Goal: Task Accomplishment & Management: Use online tool/utility

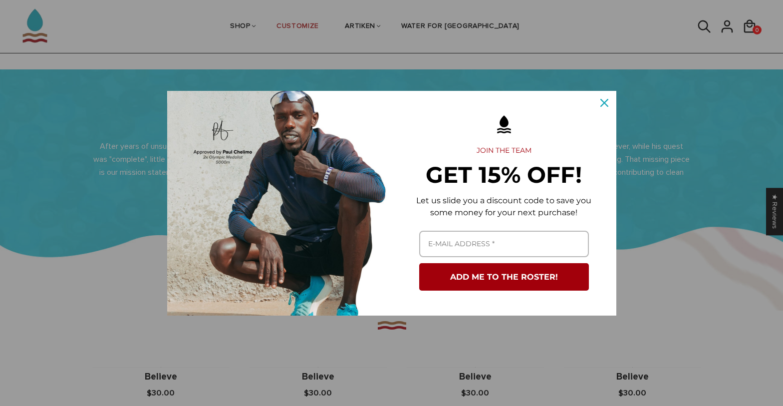
scroll to position [605, 0]
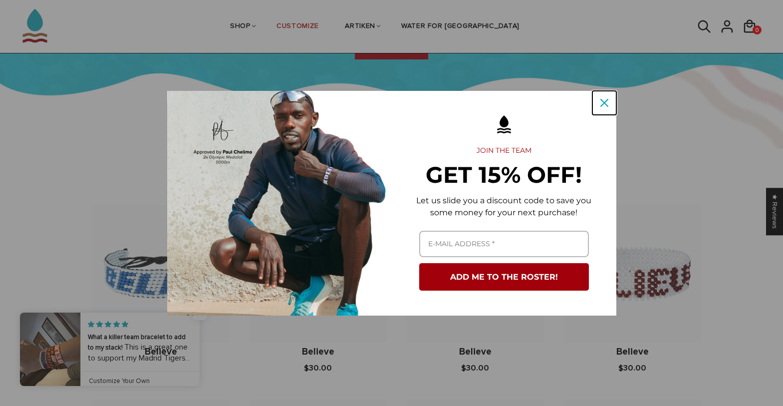
click at [608, 102] on icon "close icon" at bounding box center [605, 103] width 8 height 8
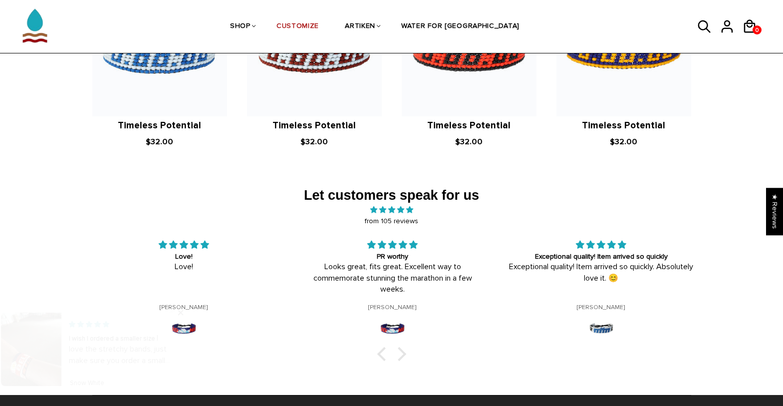
scroll to position [1601, 0]
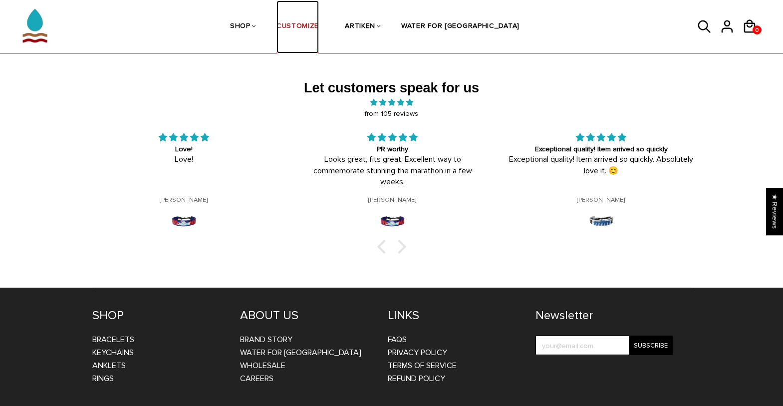
click at [319, 30] on link "CUSTOMIZE" at bounding box center [298, 26] width 42 height 53
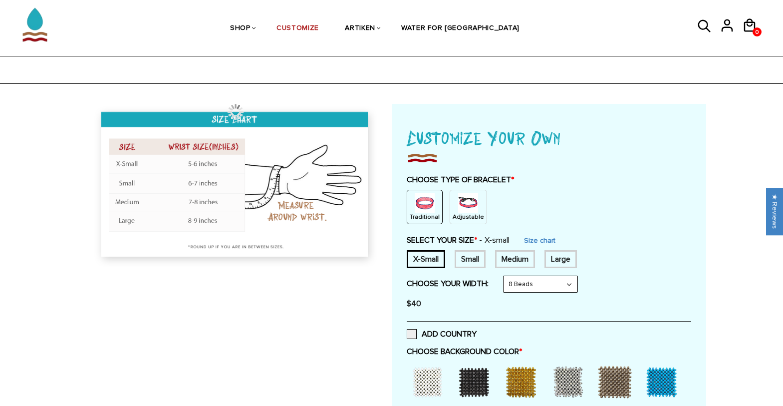
scroll to position [156, 0]
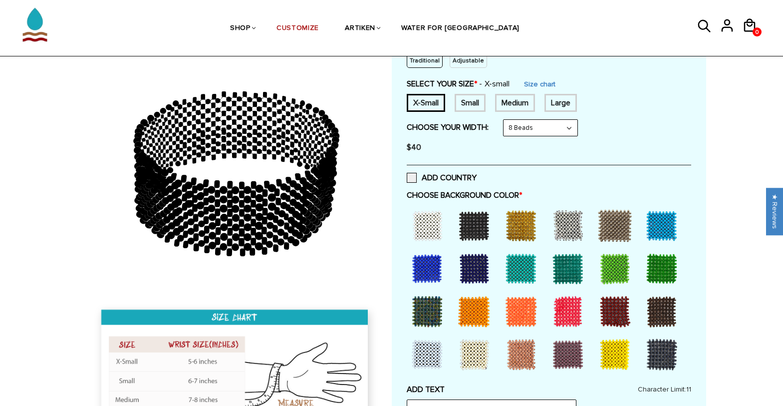
click at [85, 169] on div at bounding box center [234, 258] width 315 height 418
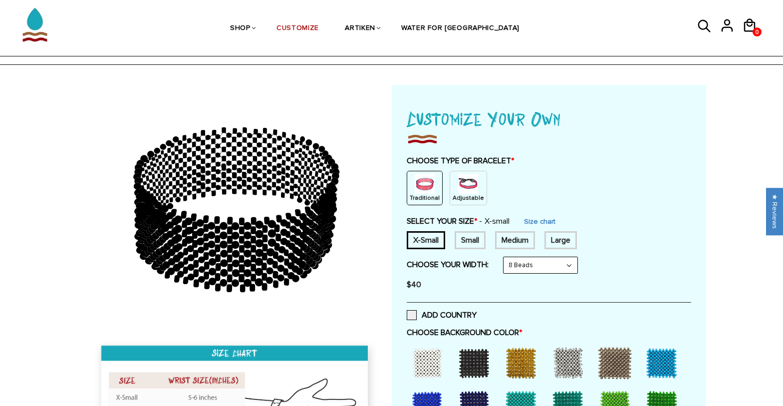
scroll to position [0, 0]
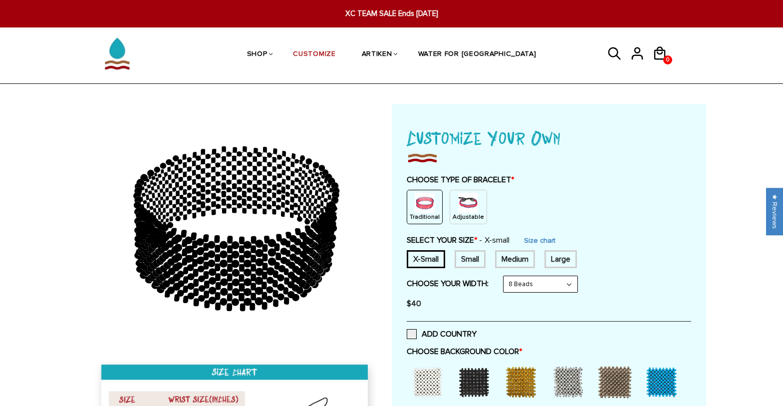
click at [466, 208] on img at bounding box center [468, 203] width 20 height 20
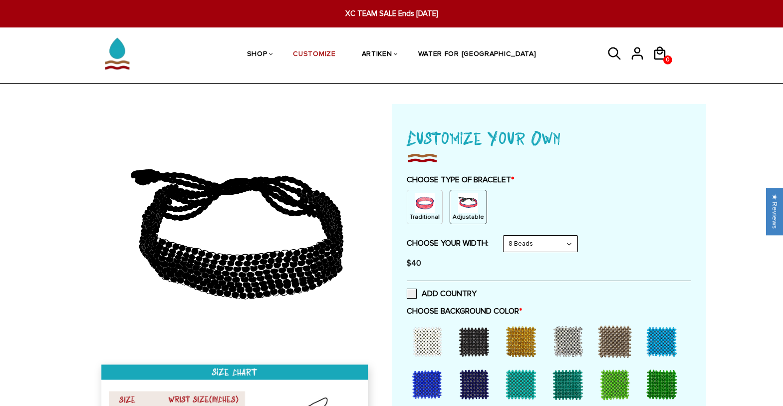
click at [423, 200] on img at bounding box center [425, 203] width 20 height 20
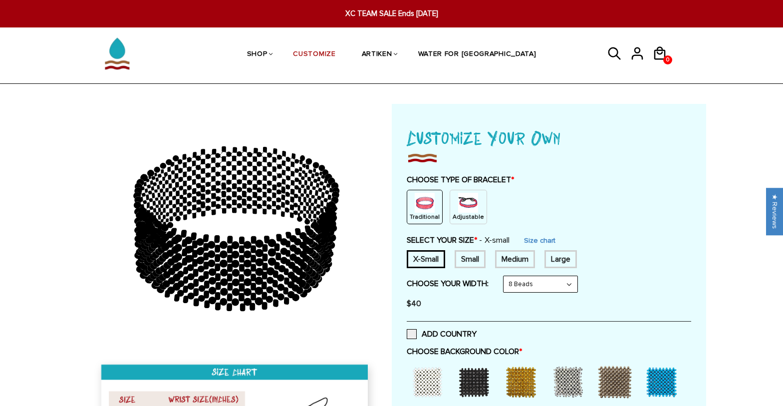
click at [459, 207] on img at bounding box center [468, 203] width 20 height 20
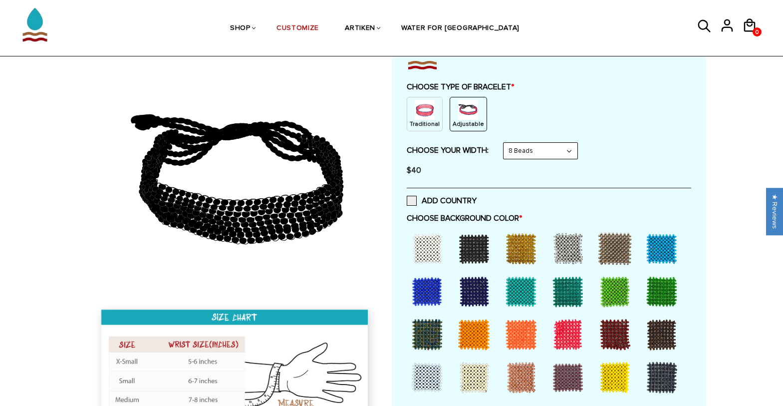
scroll to position [189, 0]
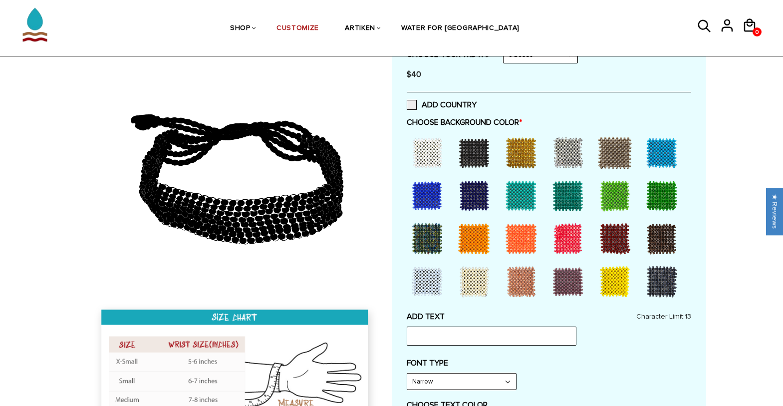
click at [472, 282] on div at bounding box center [474, 282] width 40 height 40
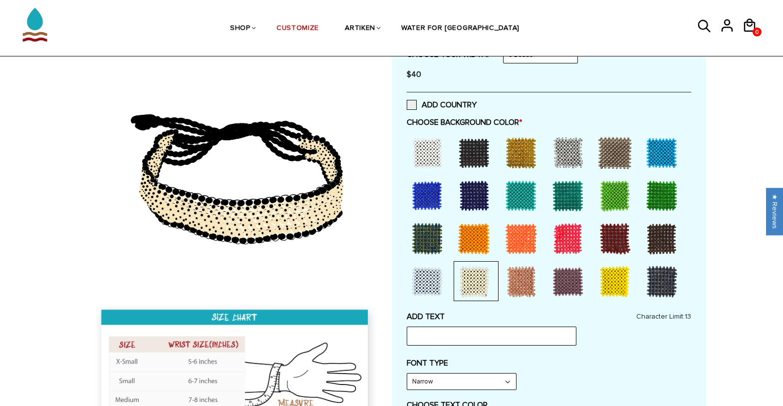
click at [565, 155] on div at bounding box center [568, 153] width 40 height 40
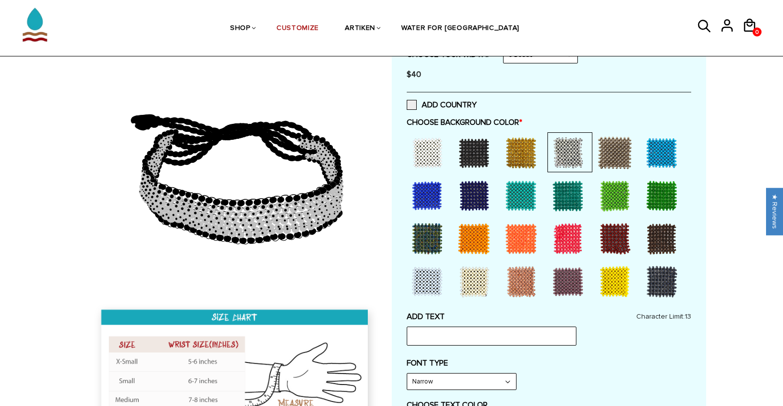
click at [653, 281] on div at bounding box center [662, 282] width 40 height 40
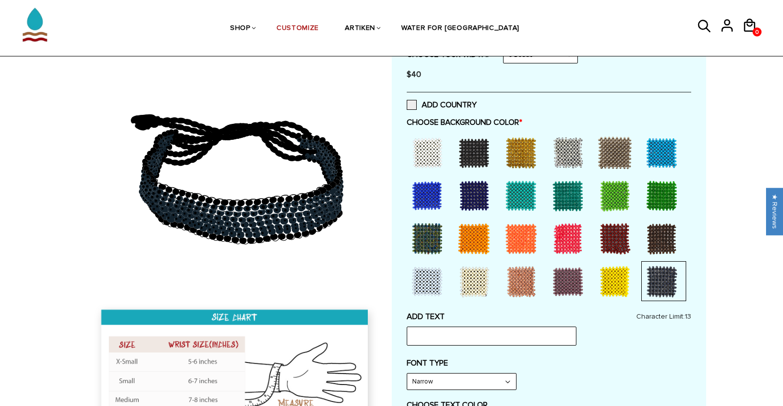
click at [436, 152] on div at bounding box center [427, 153] width 40 height 40
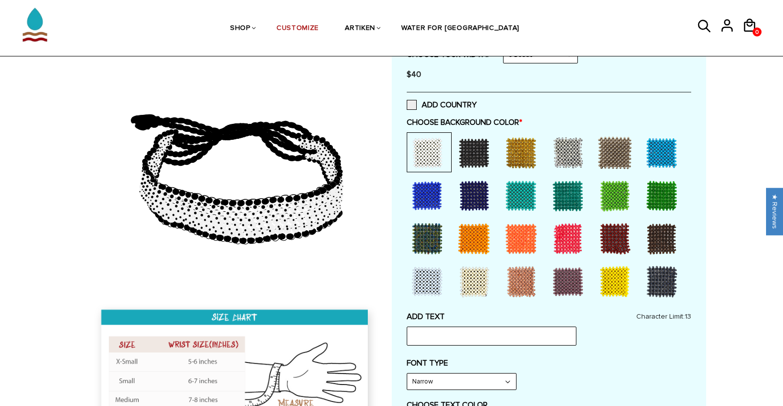
click at [573, 237] on div at bounding box center [568, 239] width 40 height 40
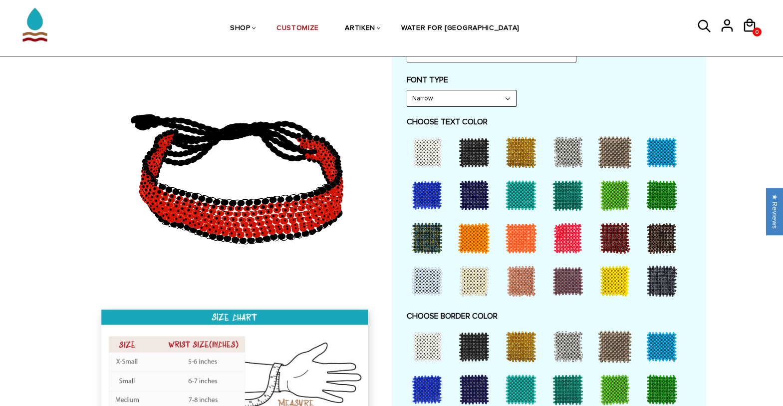
scroll to position [697, 0]
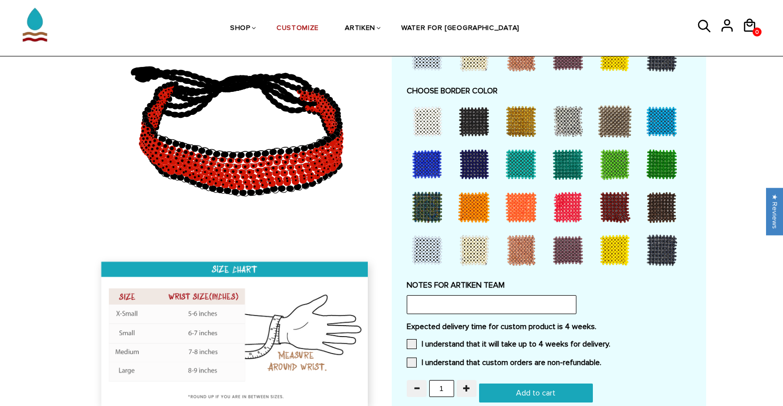
click at [571, 130] on div at bounding box center [568, 121] width 40 height 40
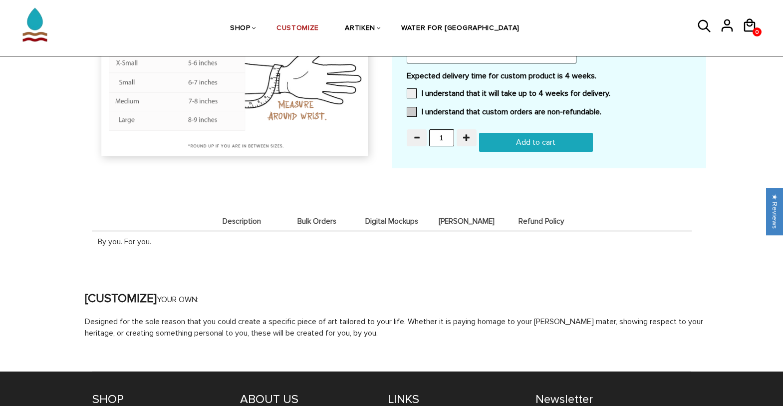
scroll to position [907, 0]
